Goal: Communication & Community: Answer question/provide support

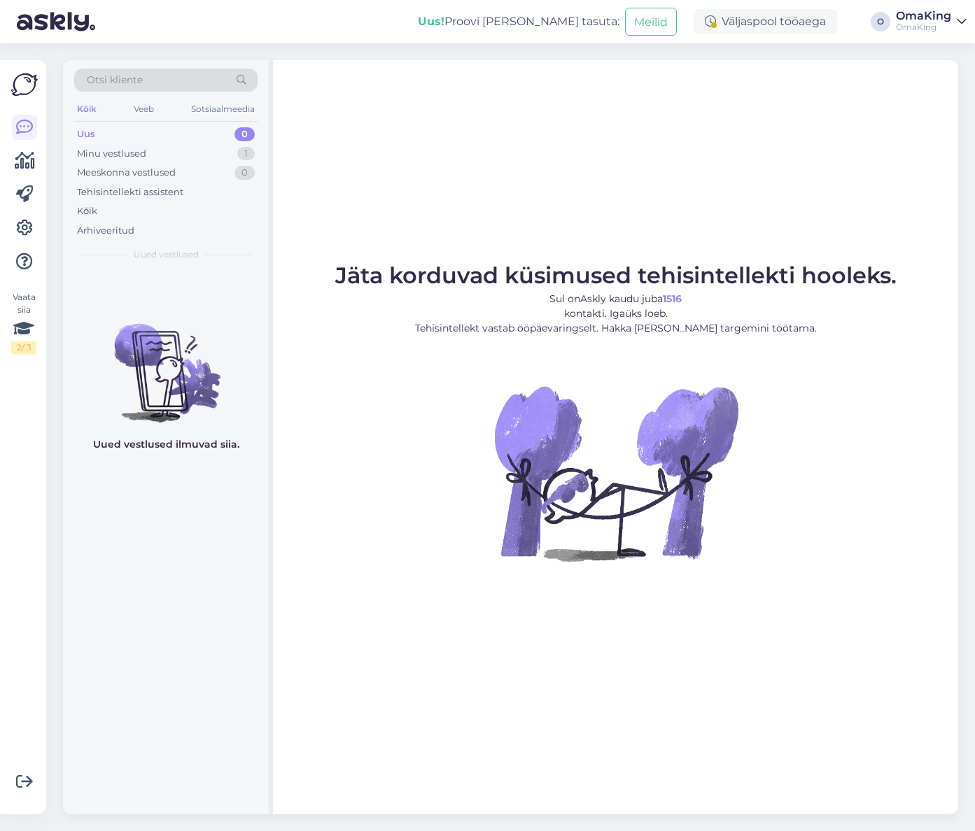
click at [87, 131] on font "Uus" at bounding box center [86, 133] width 18 height 11
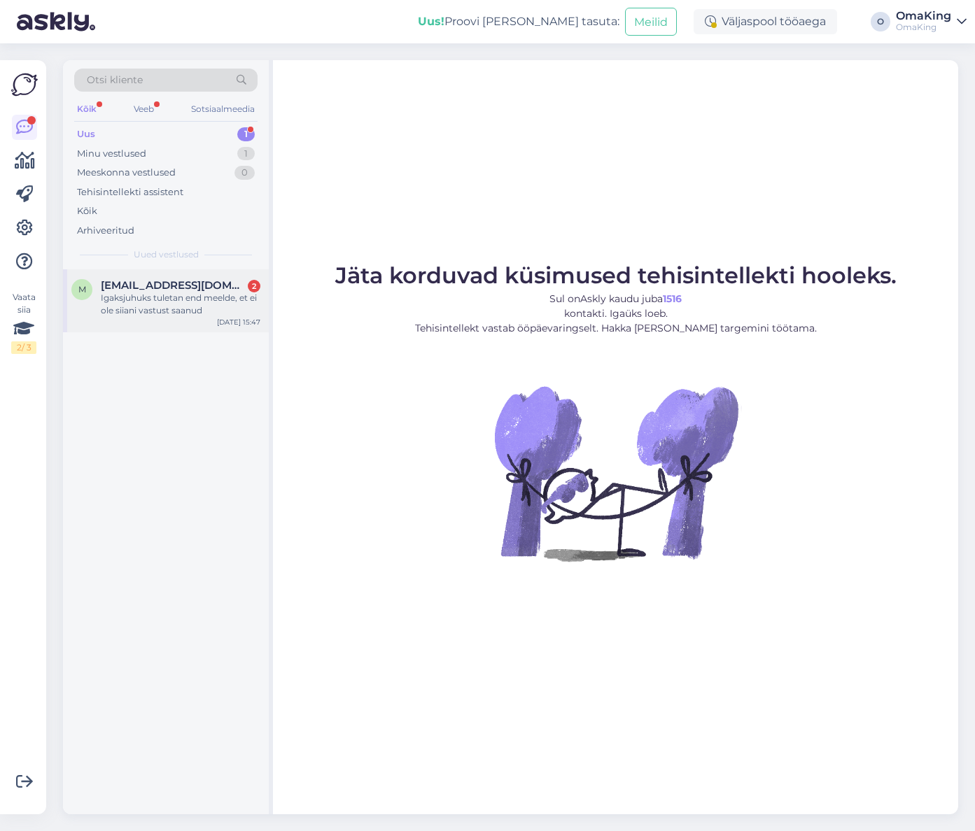
click at [175, 302] on font "Igaksjuhuks tuletan end meelde, et ei ole siiani vastust saanud" at bounding box center [179, 304] width 156 height 23
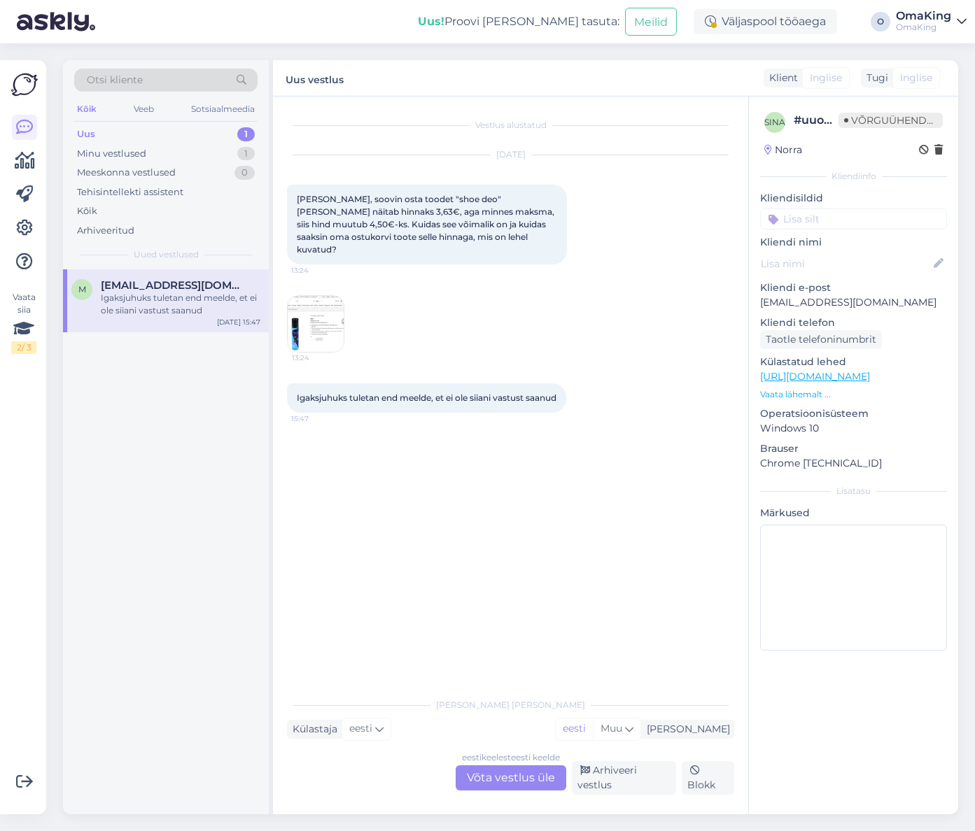
click at [506, 775] on font "Võta vestlus üle" at bounding box center [511, 777] width 88 height 13
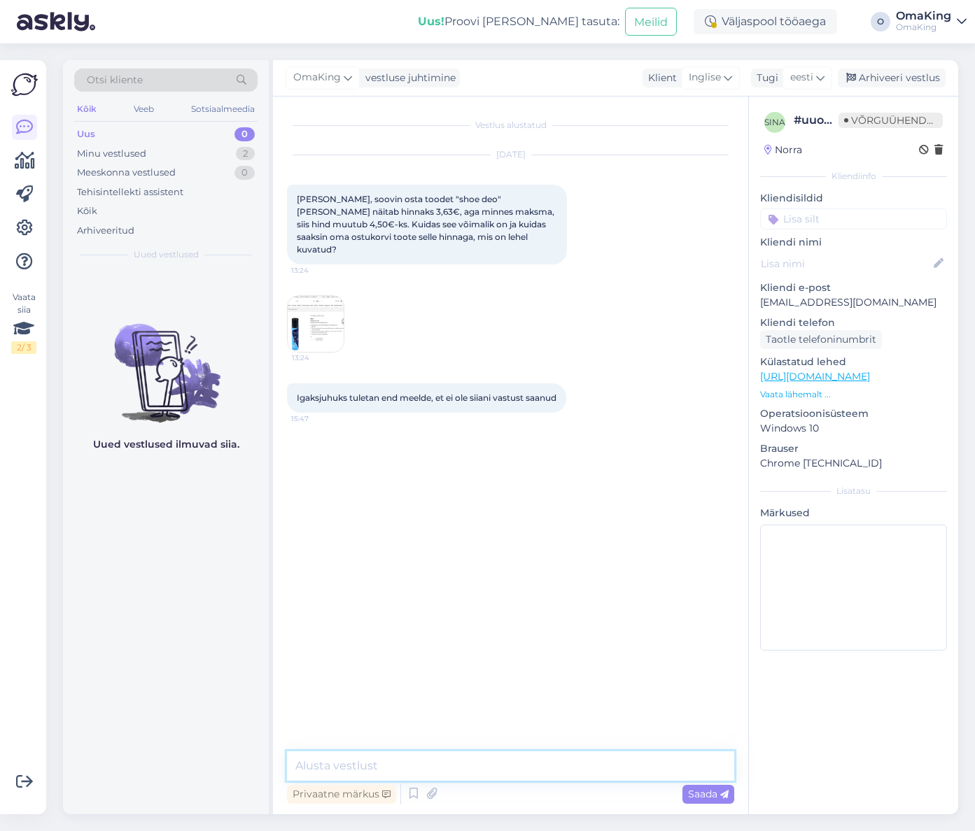
click at [424, 768] on textarea at bounding box center [510, 766] width 447 height 29
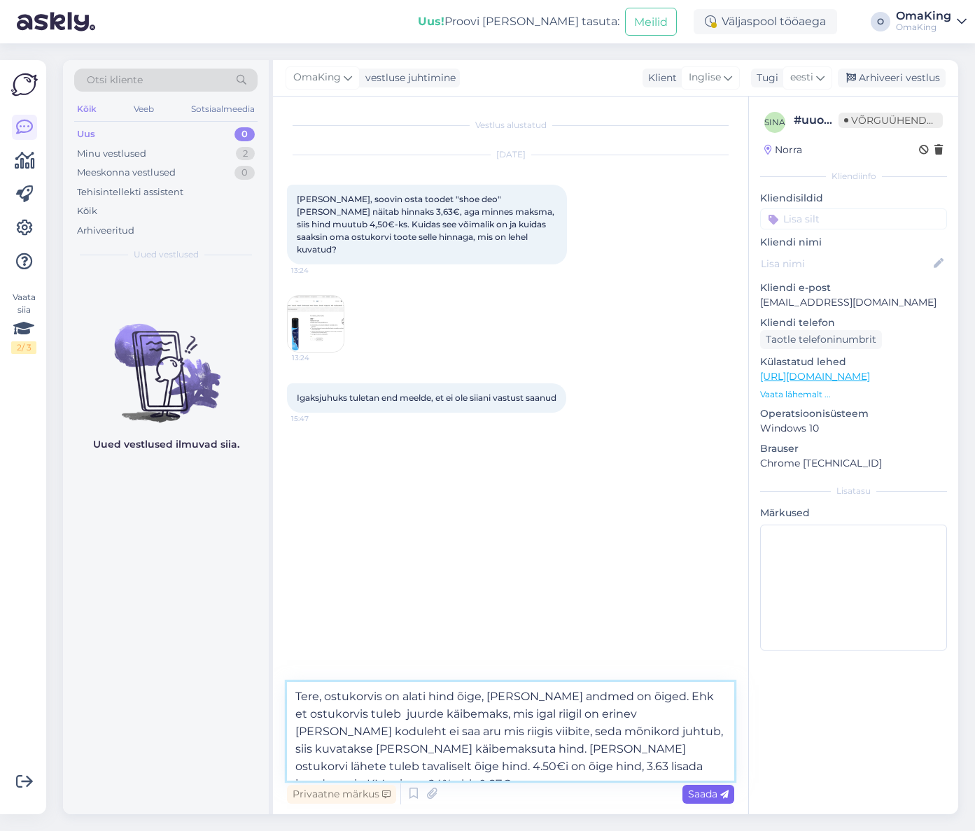
type textarea "Tere, ostukorvis on alati hind õige, [PERSON_NAME] andmed on õiged. Ehk et ostu…"
click at [707, 798] on font "Saada" at bounding box center [702, 794] width 29 height 13
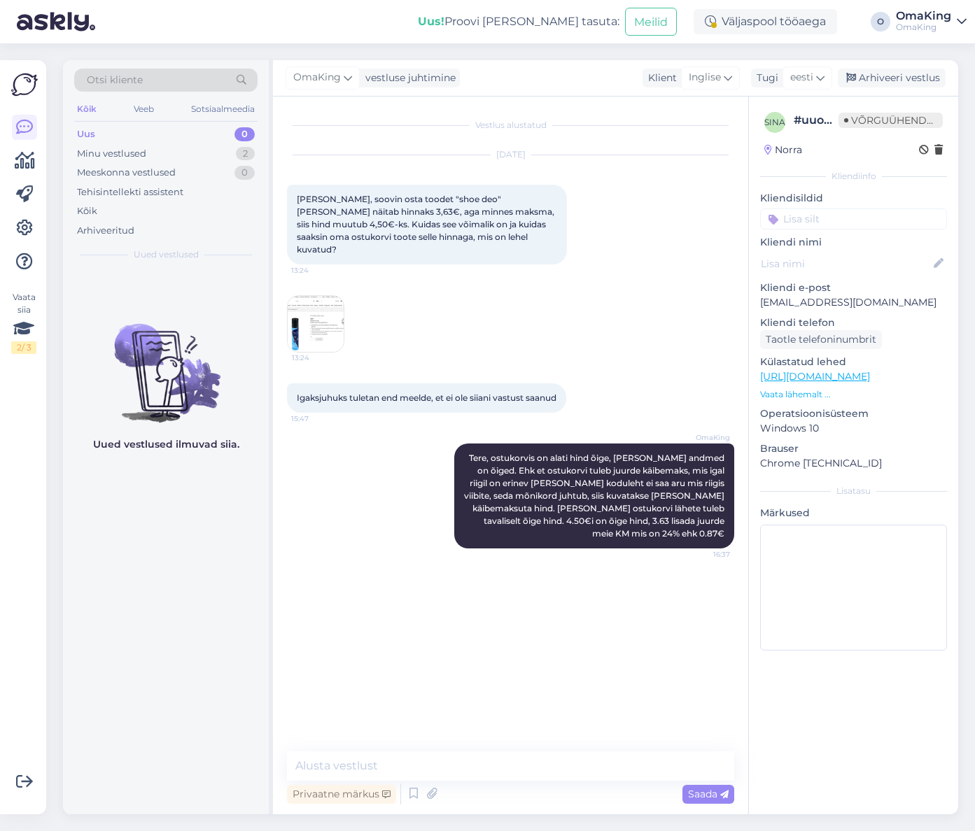
click at [85, 134] on font "Uus" at bounding box center [86, 133] width 18 height 11
click at [329, 765] on textarea at bounding box center [510, 766] width 447 height 29
type textarea "Minul hetkel näitab nagu kirjutaksite kirja Norrast"
click at [85, 130] on font "Uus" at bounding box center [86, 133] width 18 height 11
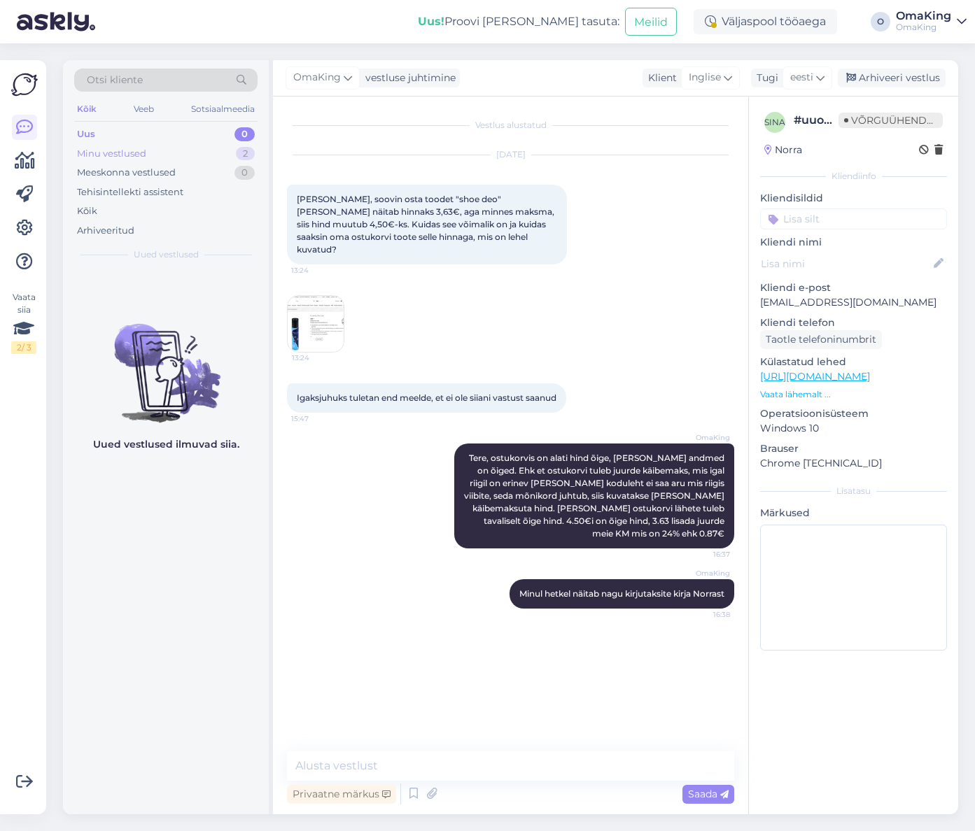
click at [97, 156] on font "Minu vestlused" at bounding box center [111, 153] width 69 height 11
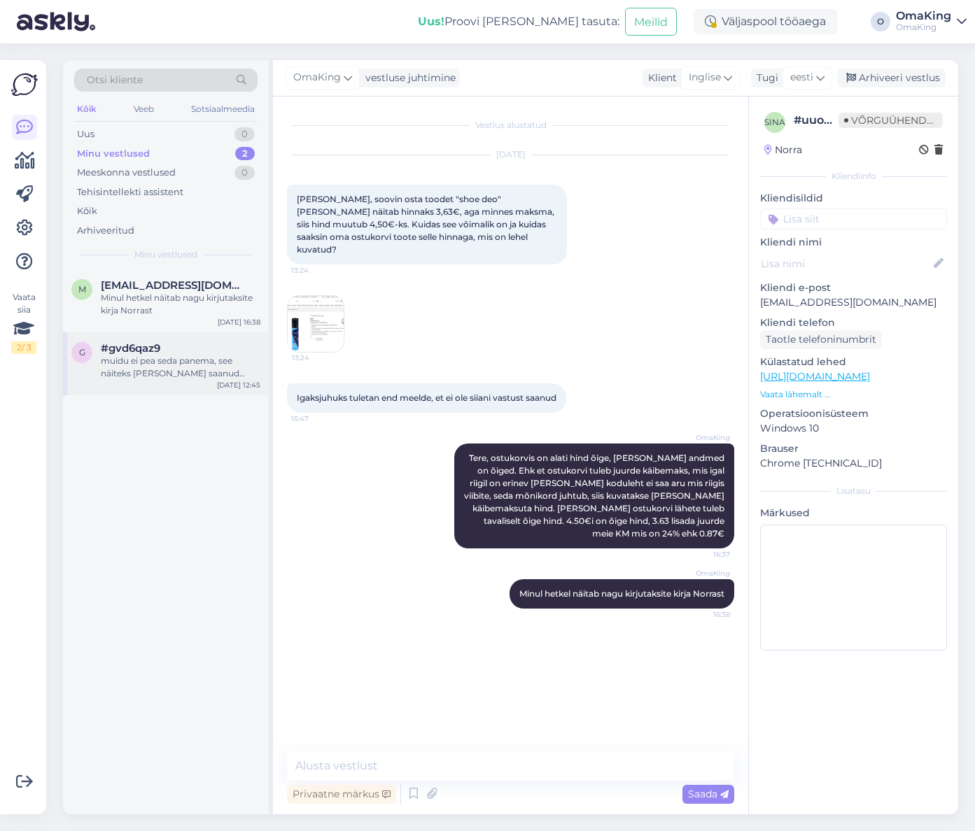
click at [133, 360] on font "muidu ei pea seda panema, see näiteks [PERSON_NAME] saanud kinkekaardi või mõne…" at bounding box center [173, 379] width 144 height 48
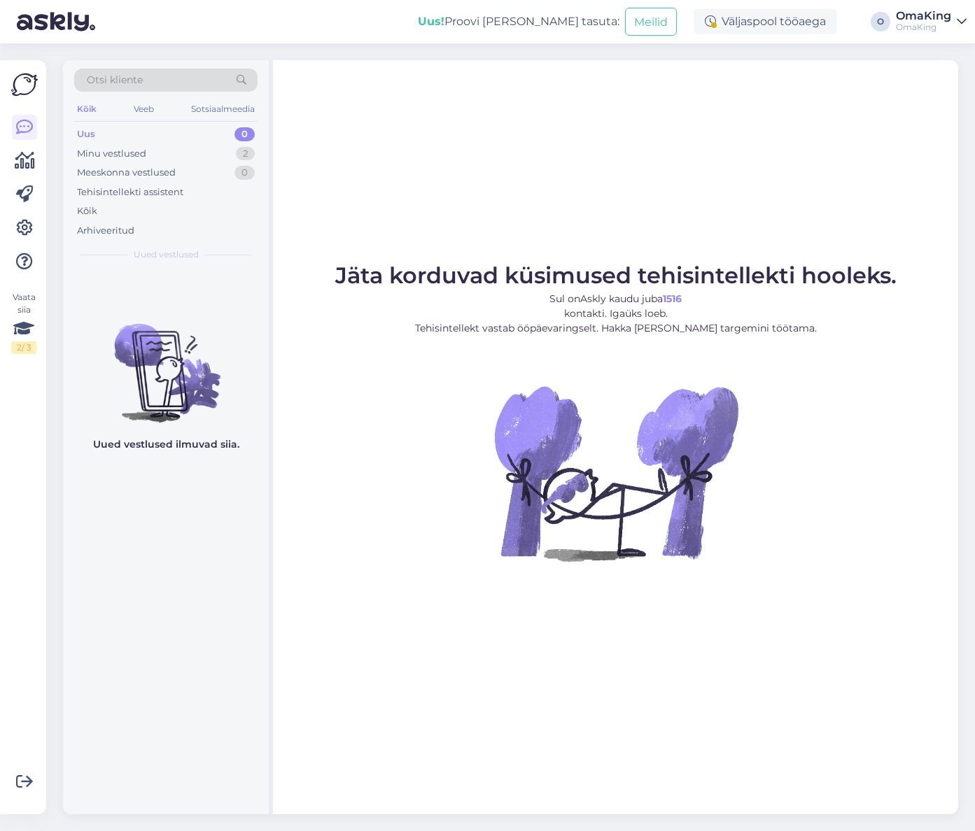
click at [91, 136] on font "Uus" at bounding box center [86, 133] width 18 height 11
click at [103, 148] on font "Minu vestlused" at bounding box center [111, 153] width 69 height 11
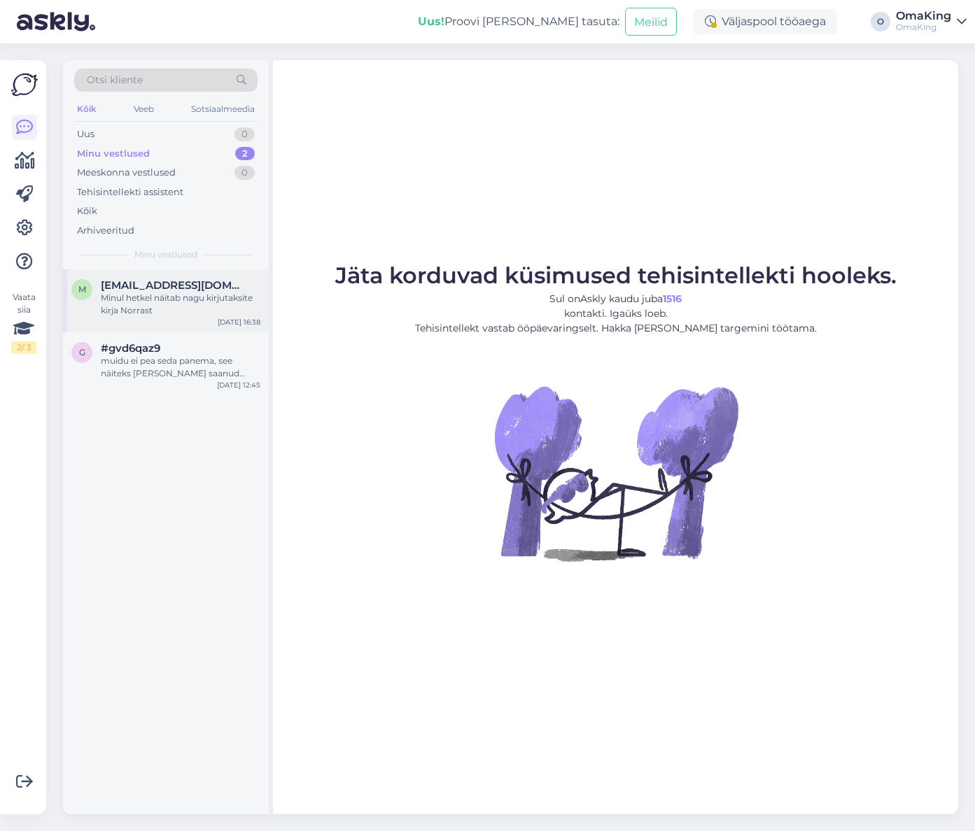
click at [154, 295] on font "Minul hetkel näitab nagu kirjutaksite kirja Norrast" at bounding box center [177, 304] width 152 height 23
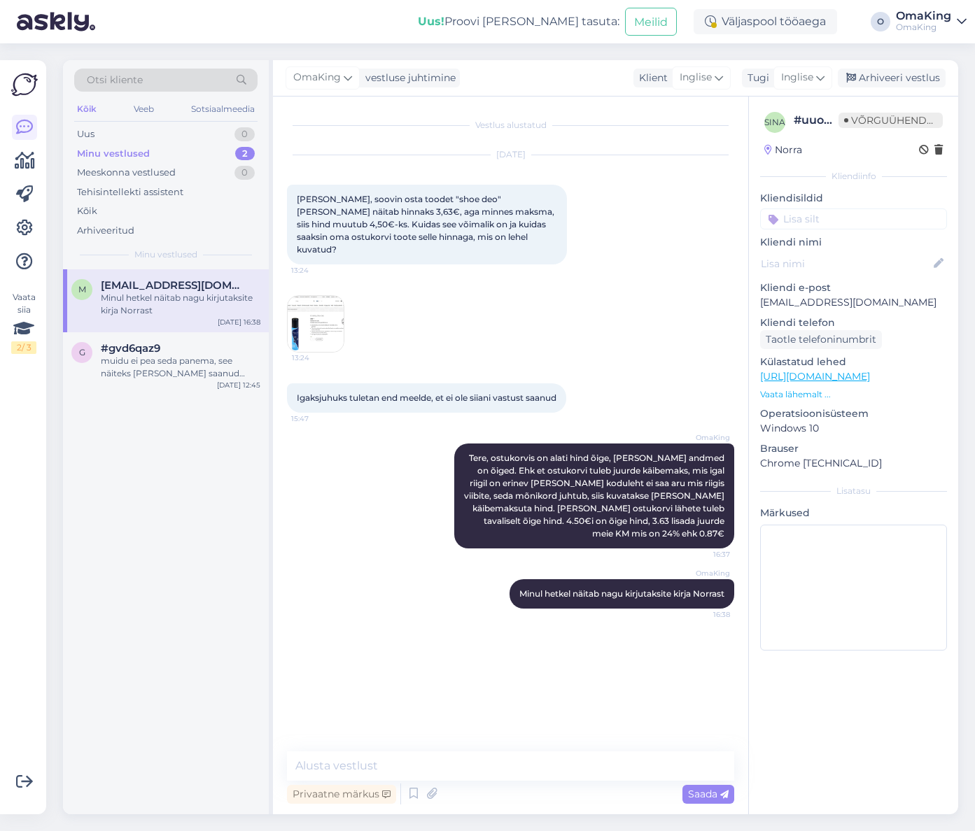
click at [322, 319] on img at bounding box center [316, 324] width 56 height 56
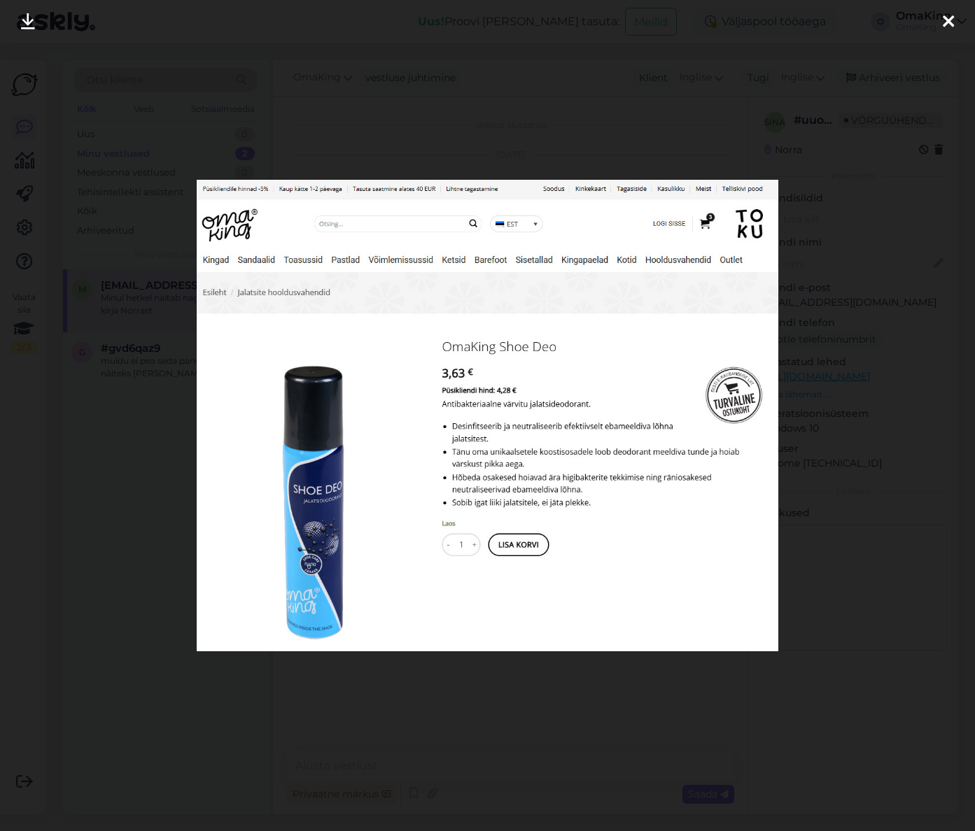
click at [949, 21] on icon at bounding box center [948, 22] width 11 height 18
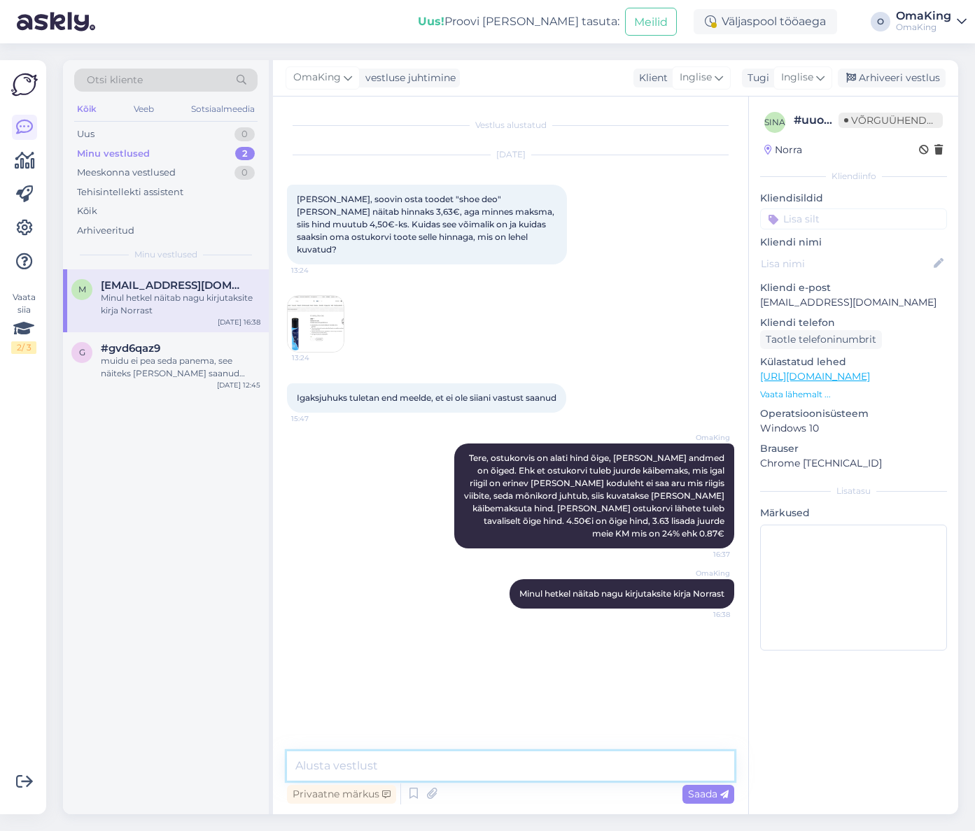
click at [342, 757] on textarea at bounding box center [510, 766] width 447 height 29
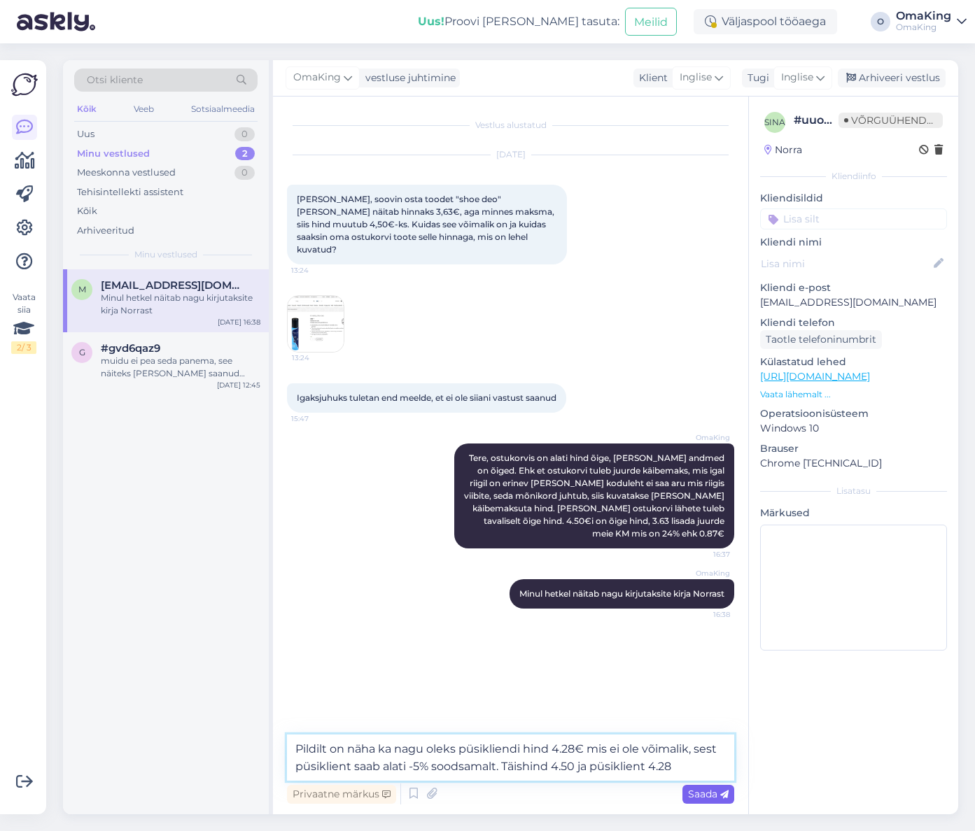
type textarea "Pildilt on näha ka nagu oleks püsikliendi hind 4.28€ mis ei ole võimalik, sest …"
click at [702, 796] on font "Saada" at bounding box center [702, 794] width 29 height 13
